Goal: Transaction & Acquisition: Book appointment/travel/reservation

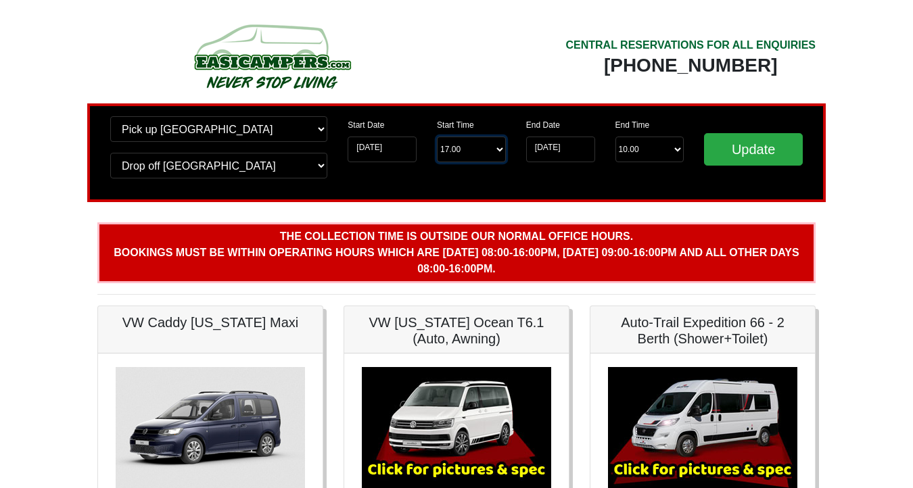
select select "16.00"
click at [753, 152] on input "Update" at bounding box center [753, 149] width 99 height 32
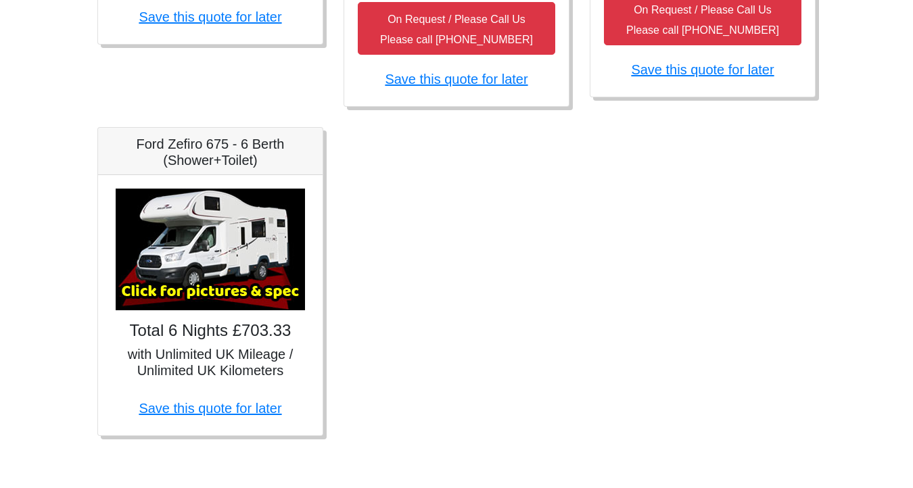
scroll to position [919, 0]
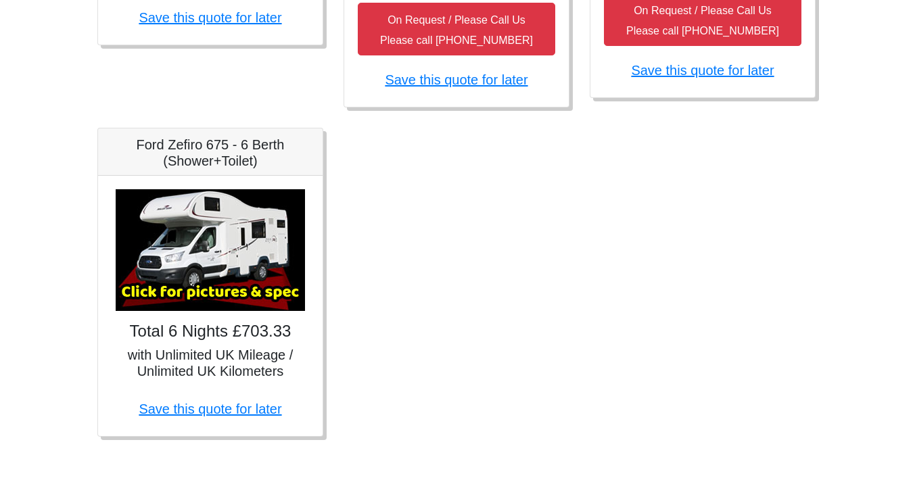
click at [227, 250] on img at bounding box center [210, 250] width 189 height 122
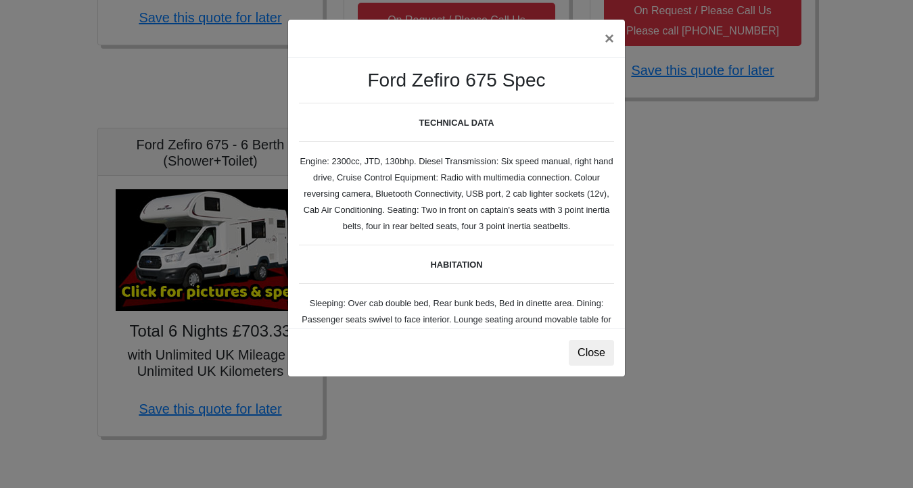
click at [615, 43] on button "×" at bounding box center [609, 39] width 31 height 38
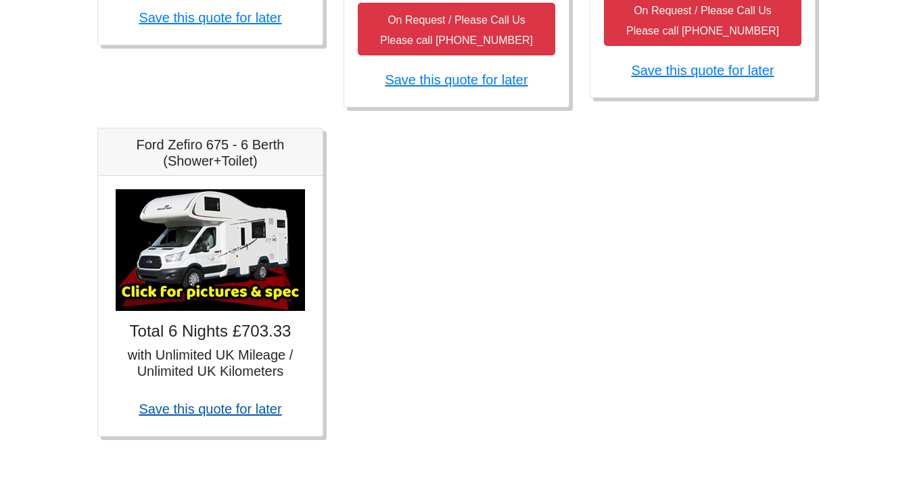
click at [218, 408] on link "Save this quote for later" at bounding box center [210, 409] width 143 height 15
click at [241, 246] on img at bounding box center [210, 250] width 189 height 122
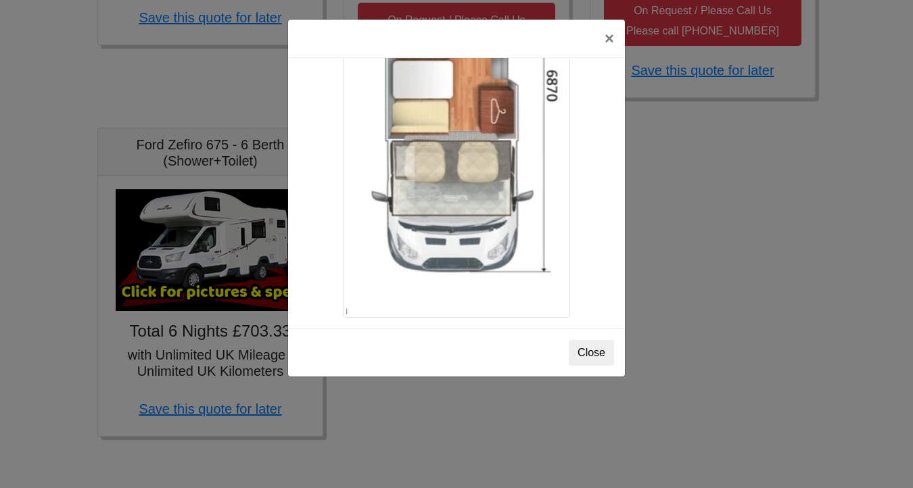
scroll to position [2414, 0]
click at [595, 354] on button "Close" at bounding box center [591, 353] width 45 height 26
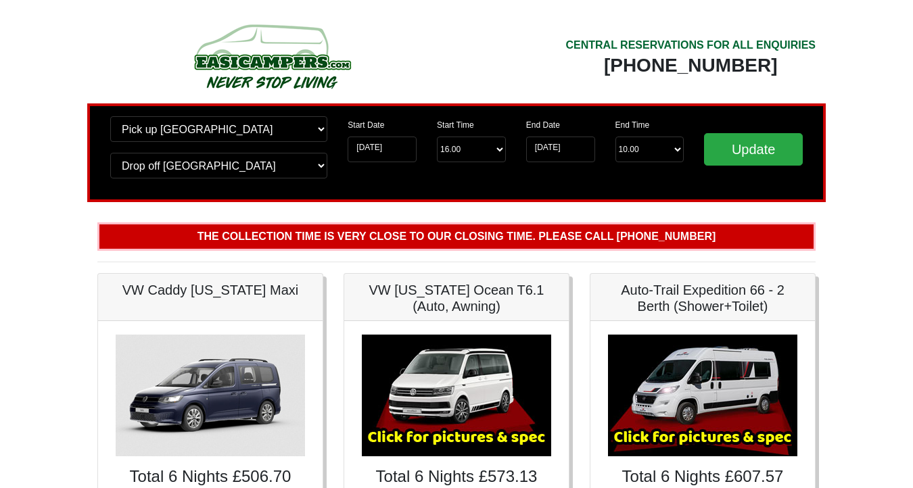
scroll to position [0, 0]
click at [241, 62] on img at bounding box center [271, 56] width 257 height 74
click at [302, 43] on img at bounding box center [271, 56] width 257 height 74
drag, startPoint x: 750, startPoint y: 43, endPoint x: 786, endPoint y: 97, distance: 65.4
click at [750, 43] on div "CENTRAL RESERVATIONS FOR ALL ENQUIRIES" at bounding box center [690, 45] width 250 height 16
